Goal: Task Accomplishment & Management: Complete application form

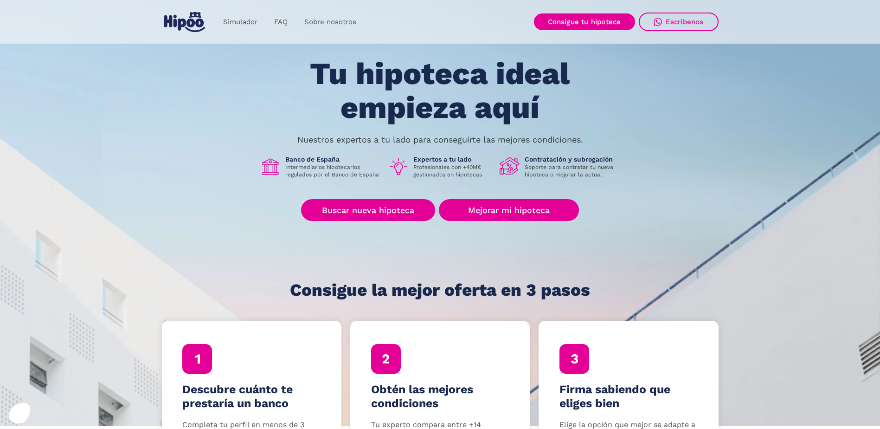
scroll to position [93, 0]
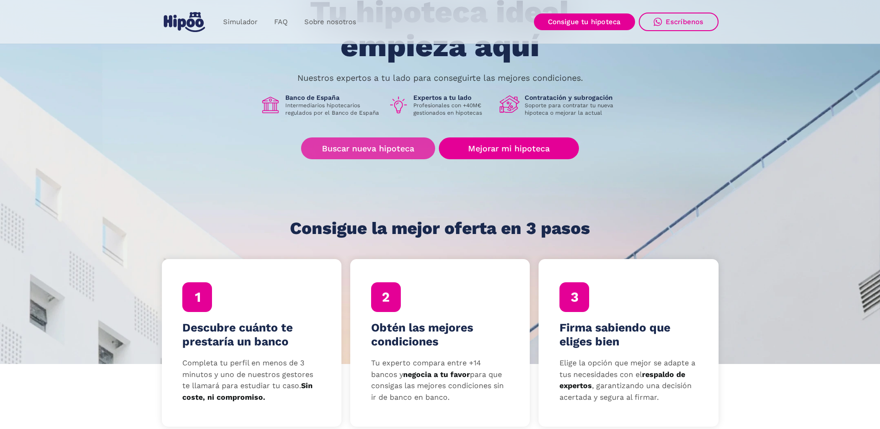
click at [350, 146] on link "Buscar nueva hipoteca" at bounding box center [368, 148] width 134 height 22
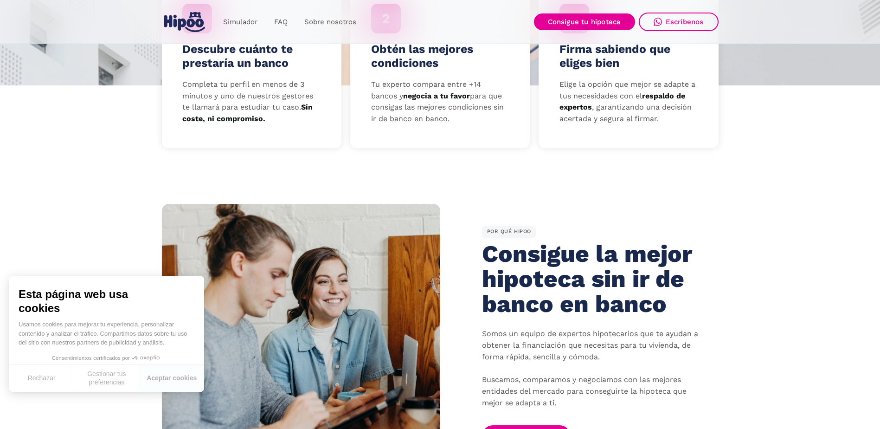
scroll to position [139, 0]
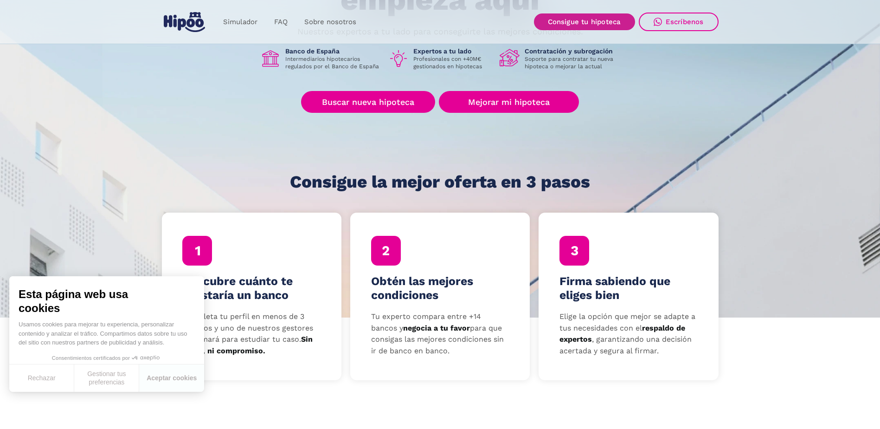
click at [575, 22] on link "Consigue tu hipoteca" at bounding box center [584, 21] width 101 height 17
